Goal: Task Accomplishment & Management: Manage account settings

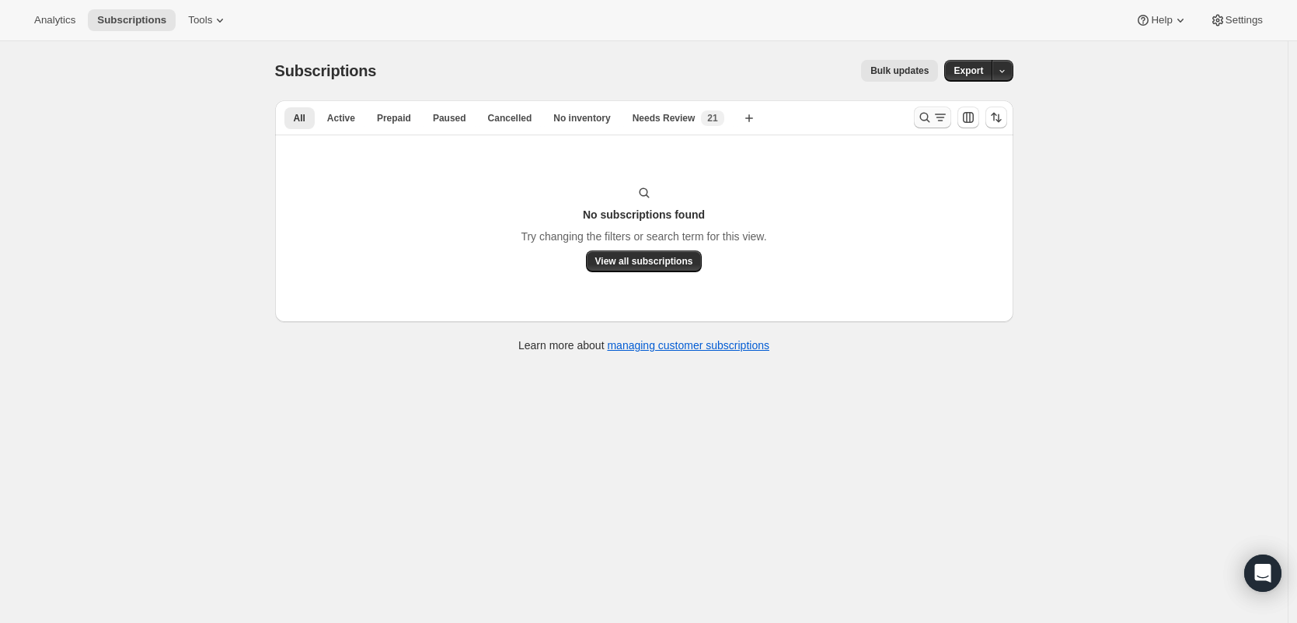
click at [923, 114] on icon "Search and filter results" at bounding box center [925, 118] width 16 height 16
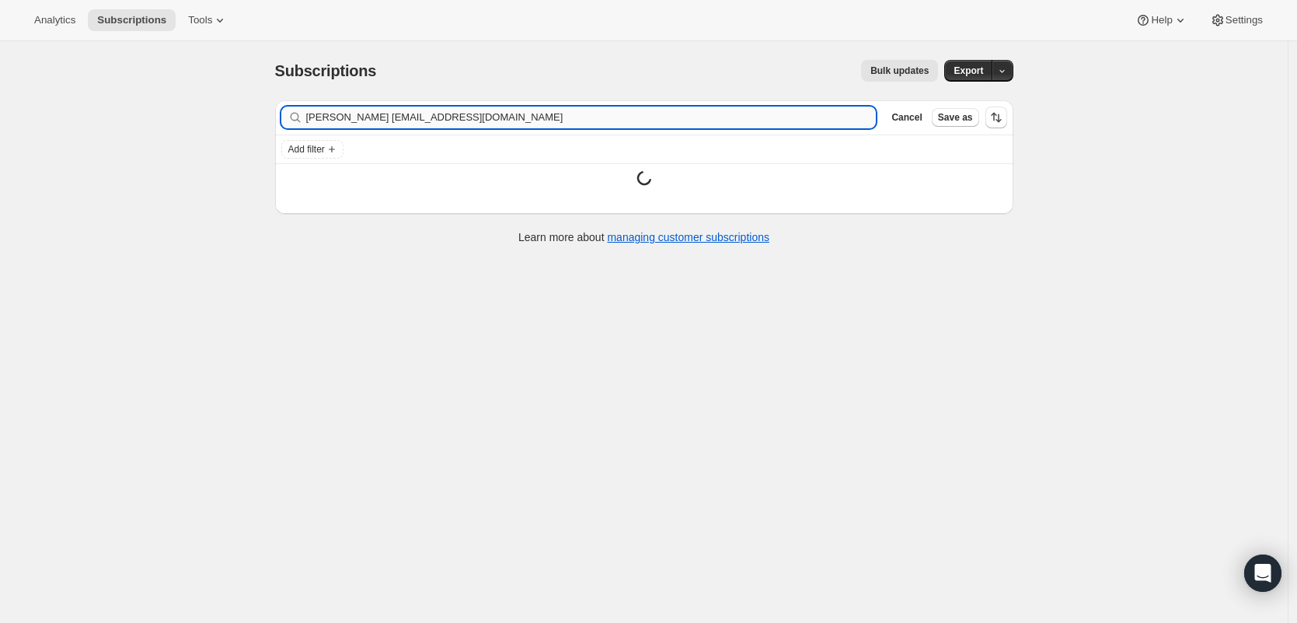
click at [540, 118] on input "brenda stewartana_sanchez7@hotmail.com" at bounding box center [591, 117] width 571 height 22
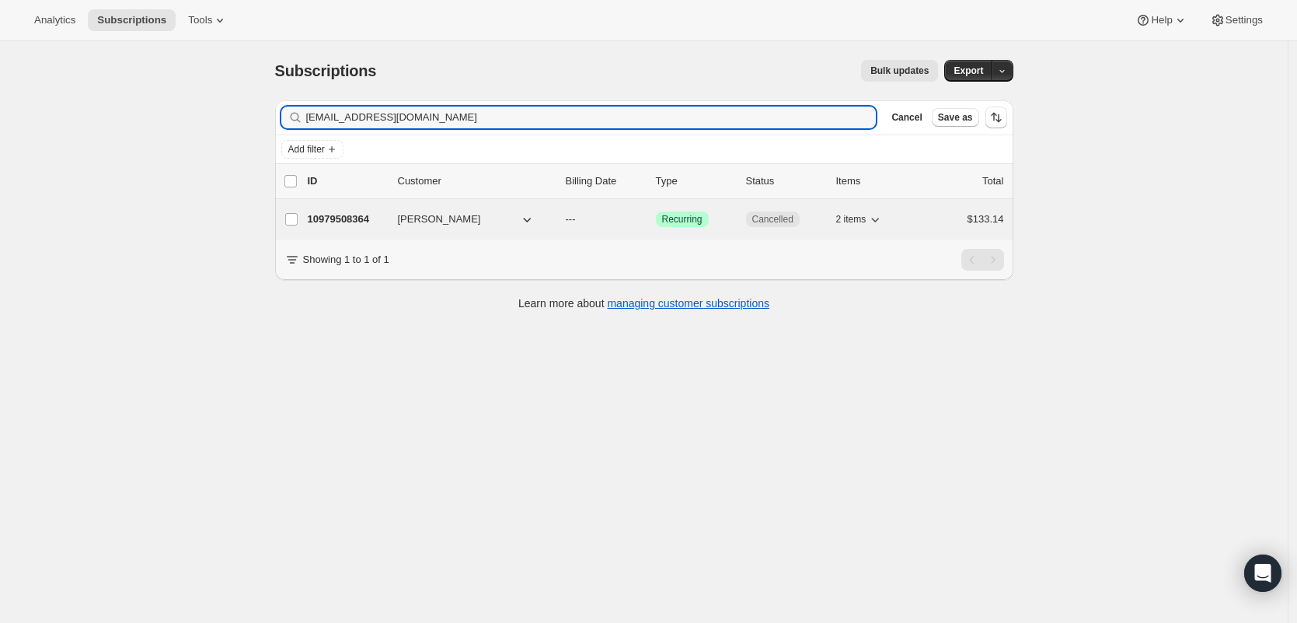
type input "ana_sanchez7@hotmail.com"
click at [333, 216] on p "10979508364" at bounding box center [347, 219] width 78 height 16
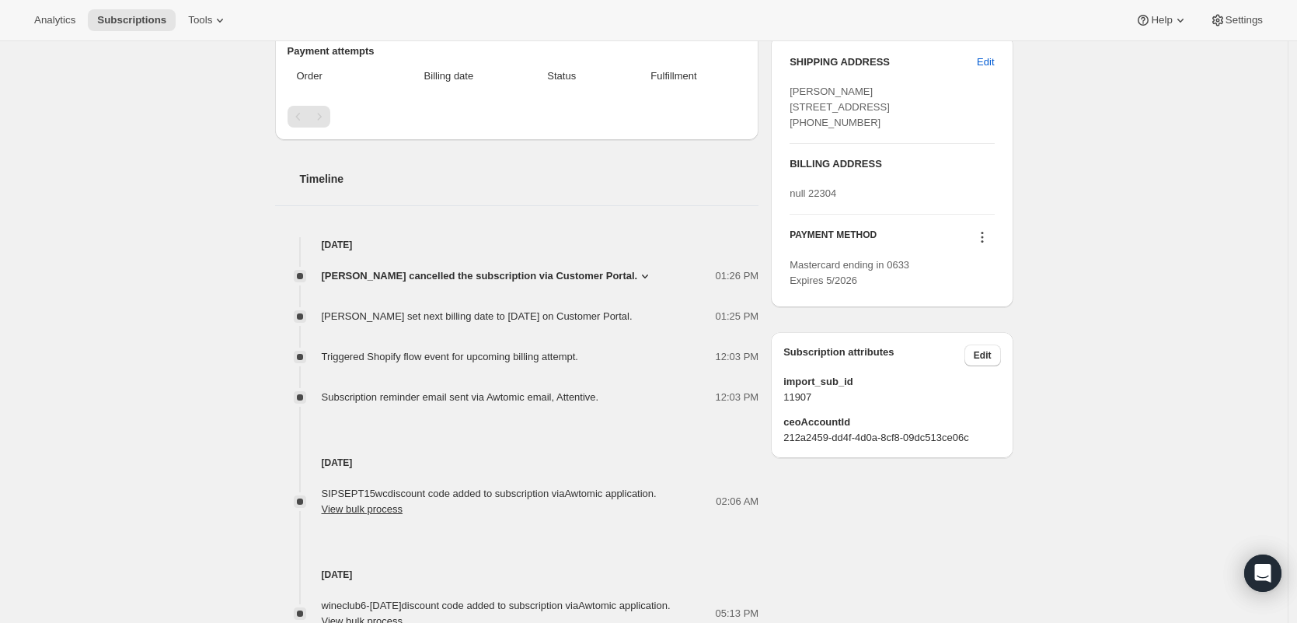
scroll to position [526, 0]
